Goal: Task Accomplishment & Management: Use online tool/utility

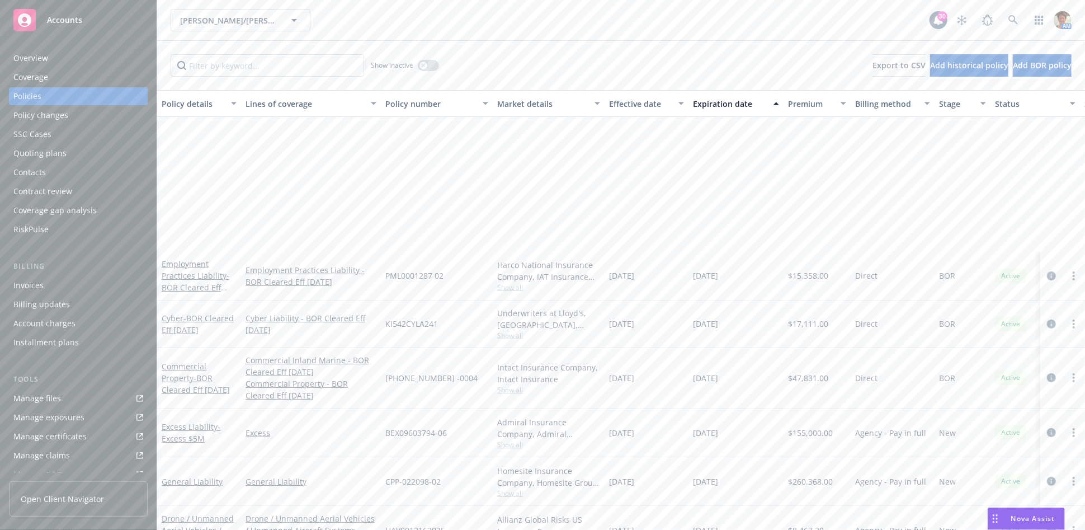
scroll to position [223, 0]
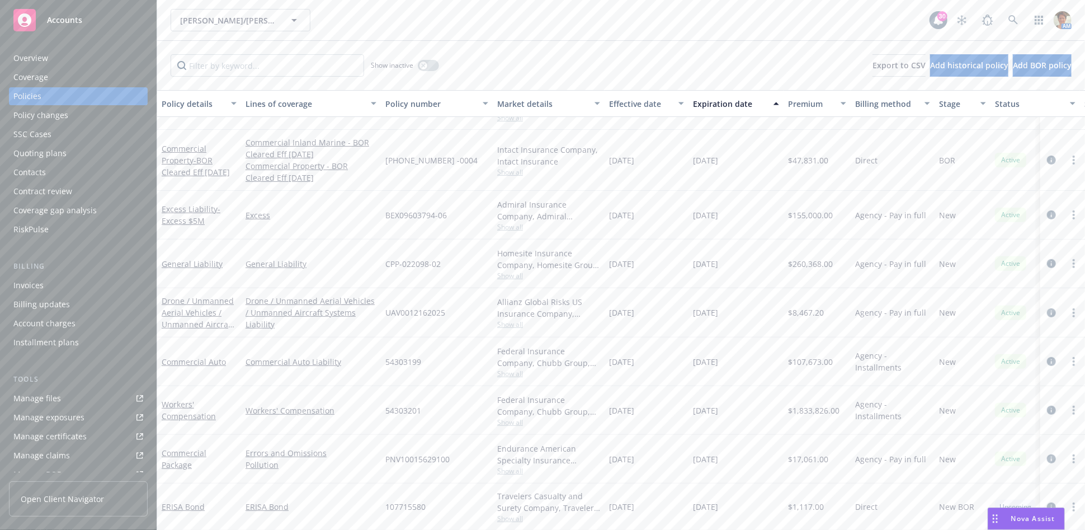
click at [28, 59] on div "Overview" at bounding box center [30, 58] width 35 height 18
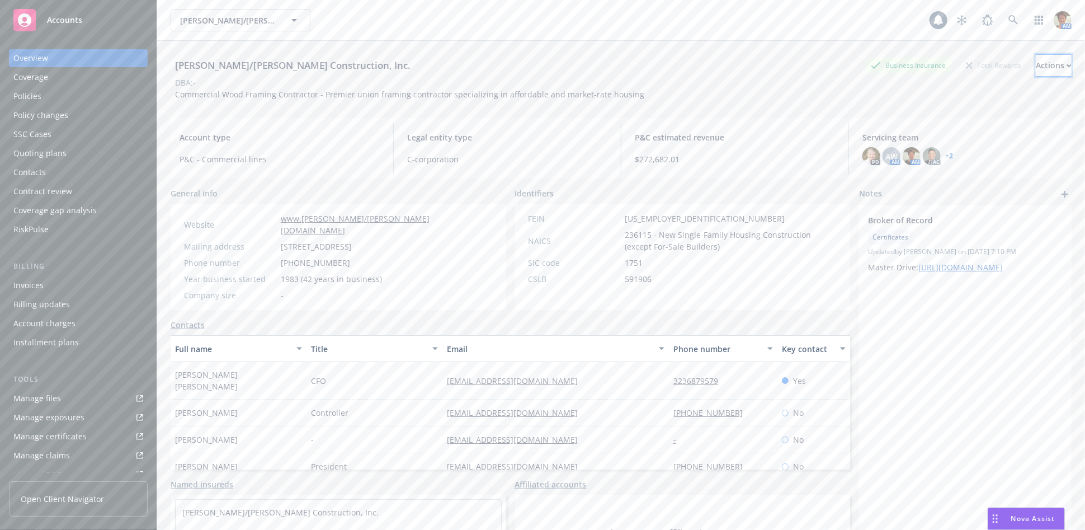
click at [1036, 66] on div "Actions" at bounding box center [1054, 65] width 36 height 21
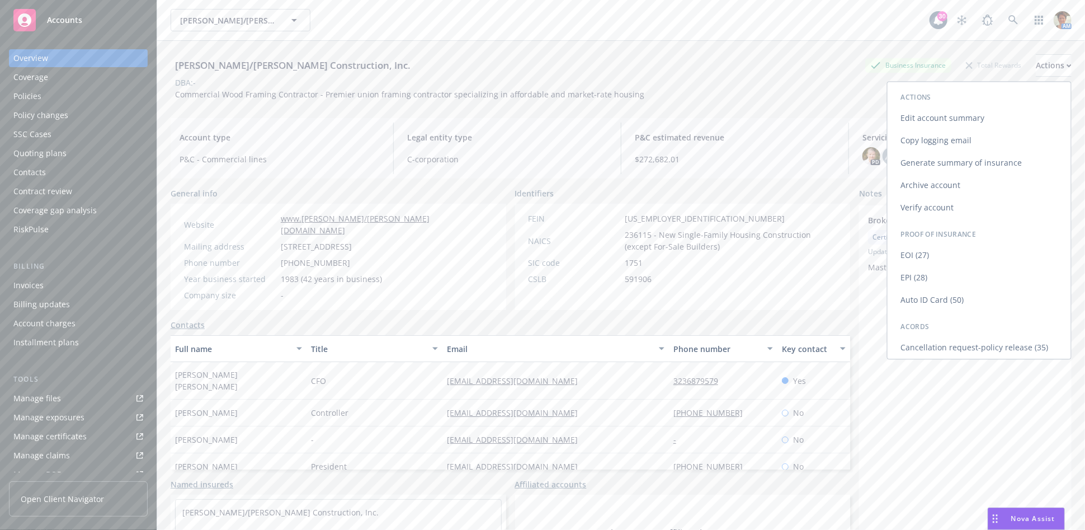
click at [942, 139] on link "Copy logging email" at bounding box center [979, 140] width 183 height 22
